Goal: Find specific page/section: Find specific page/section

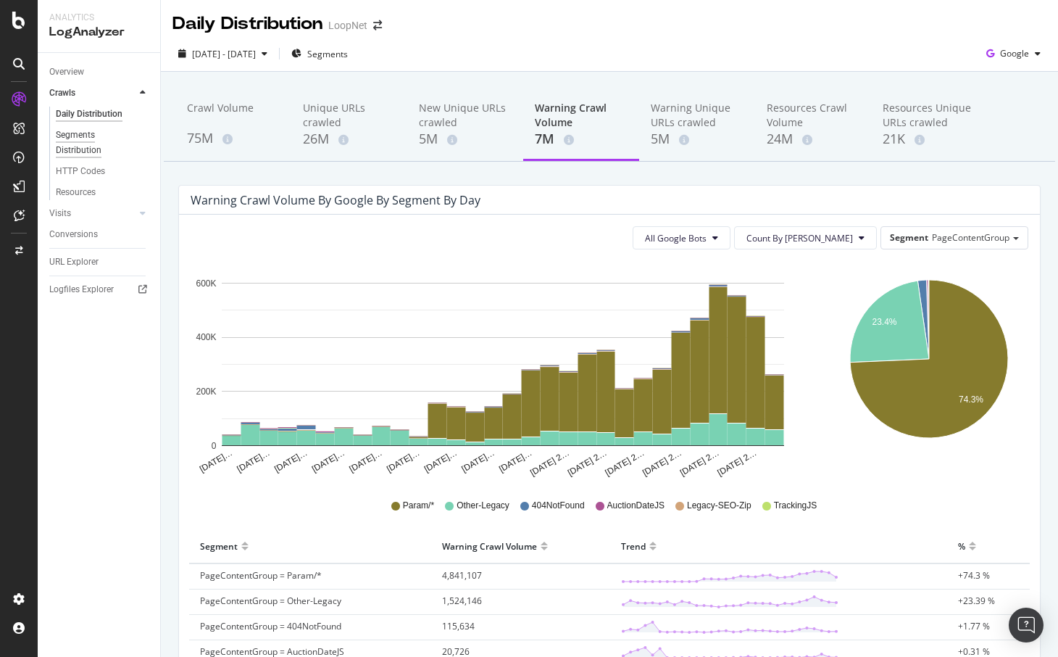
click at [85, 136] on div "Segments Distribution" at bounding box center [96, 143] width 80 height 30
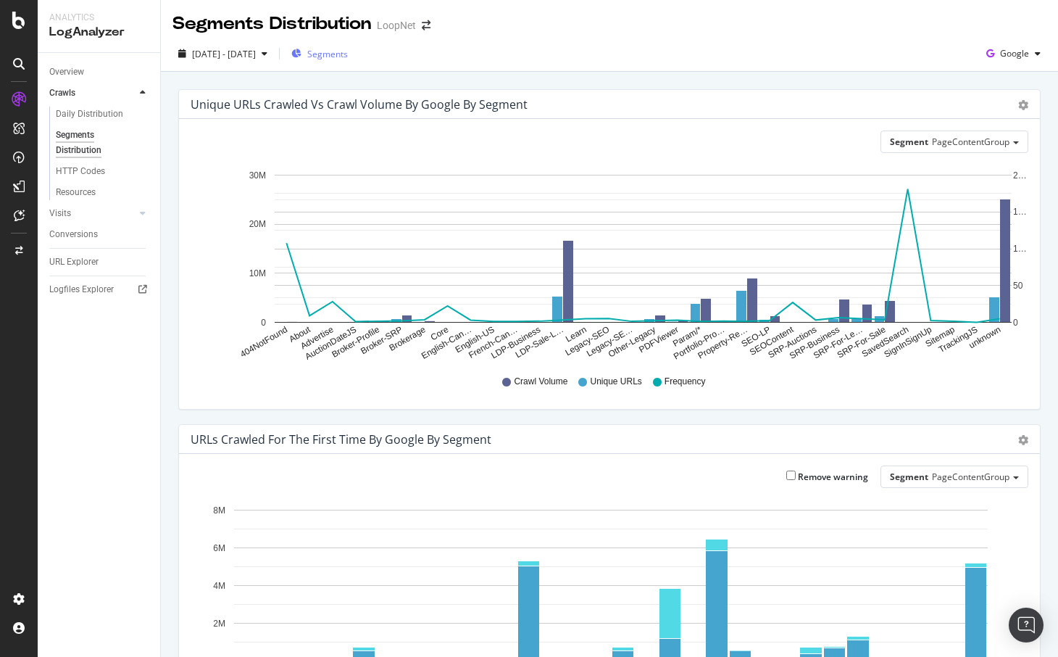
click at [348, 58] on span "Segments" at bounding box center [327, 54] width 41 height 12
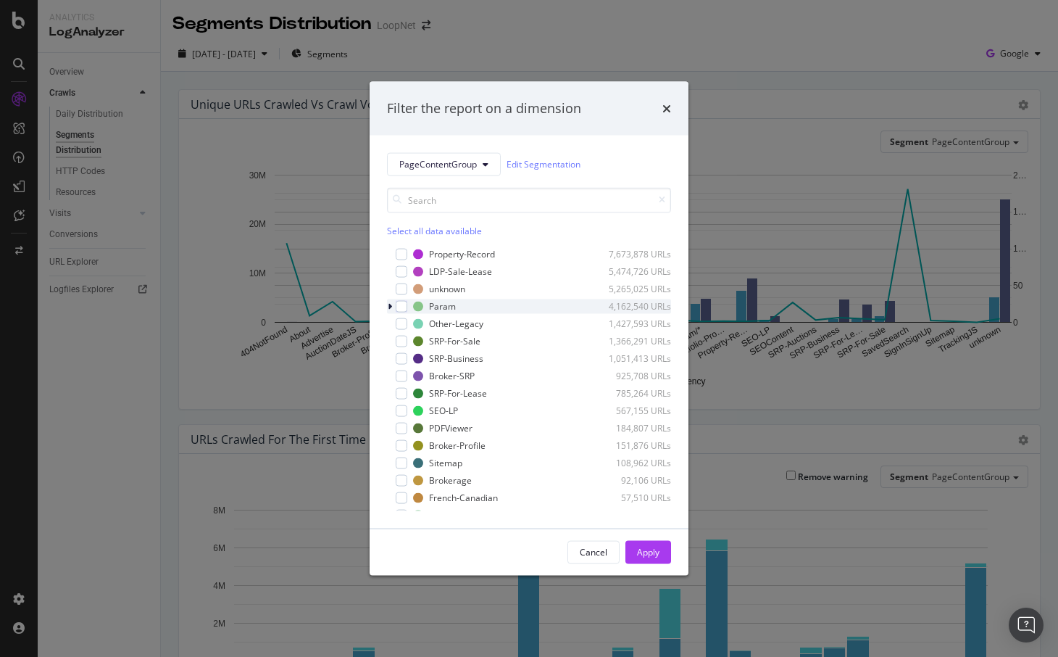
click at [391, 305] on icon "modal" at bounding box center [390, 306] width 4 height 9
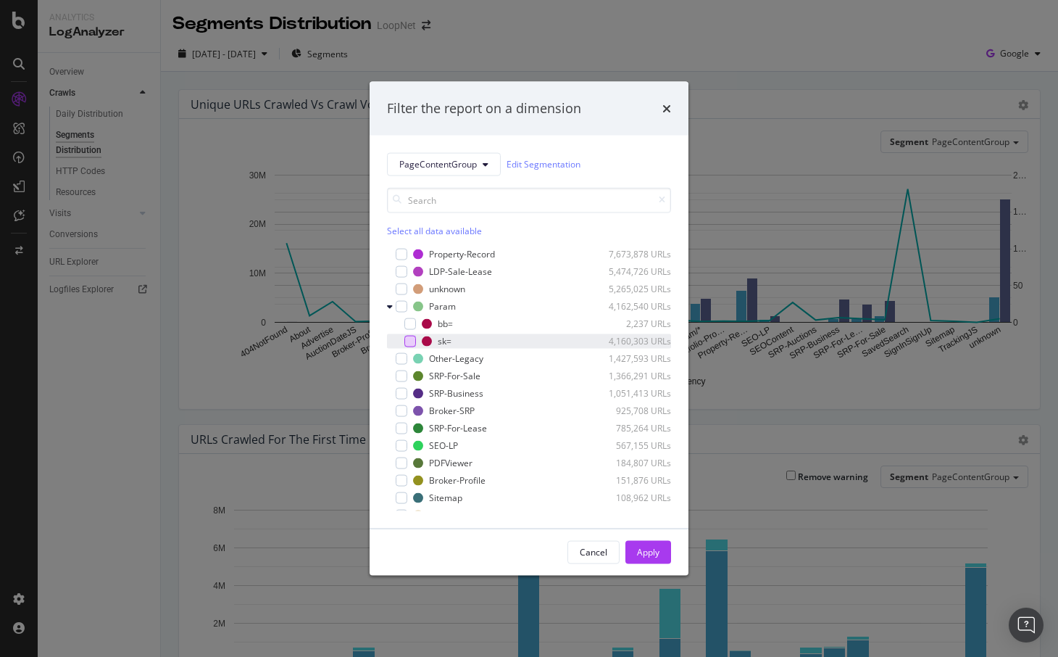
click at [411, 342] on div "modal" at bounding box center [410, 341] width 12 height 12
click at [644, 551] on div "Apply" at bounding box center [648, 552] width 22 height 12
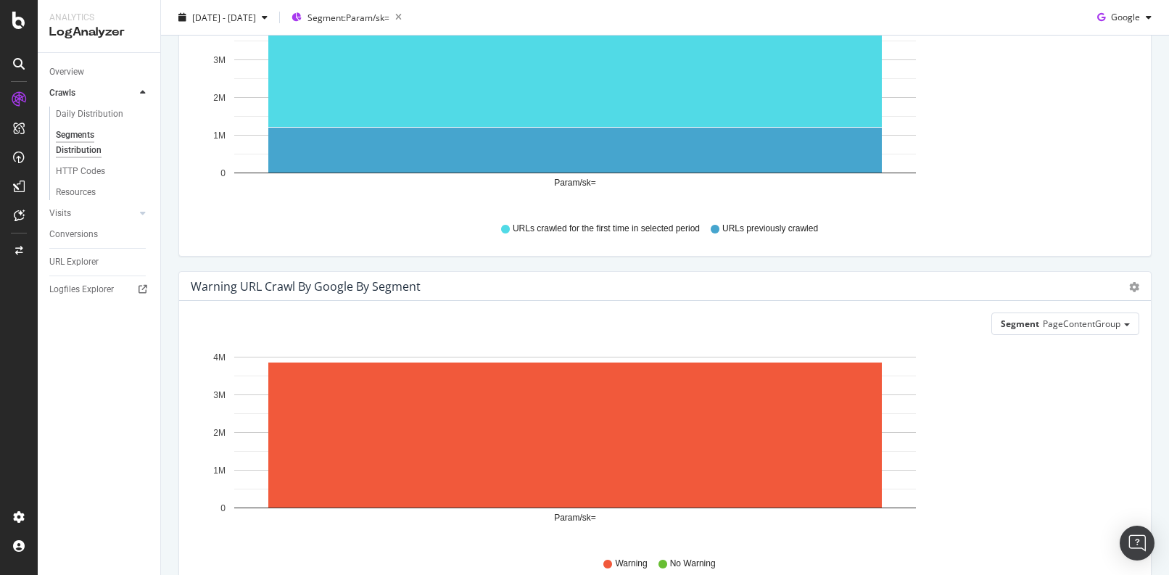
scroll to position [488, 0]
